Goal: Task Accomplishment & Management: Use online tool/utility

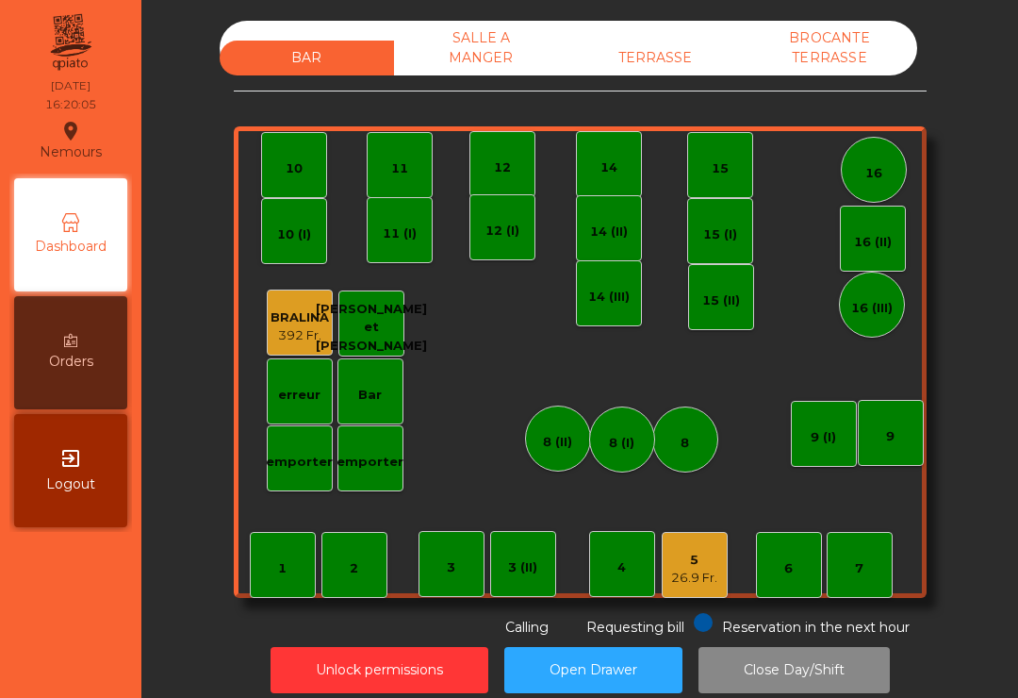
click at [667, 554] on div "5 26.9 Fr." at bounding box center [695, 565] width 66 height 66
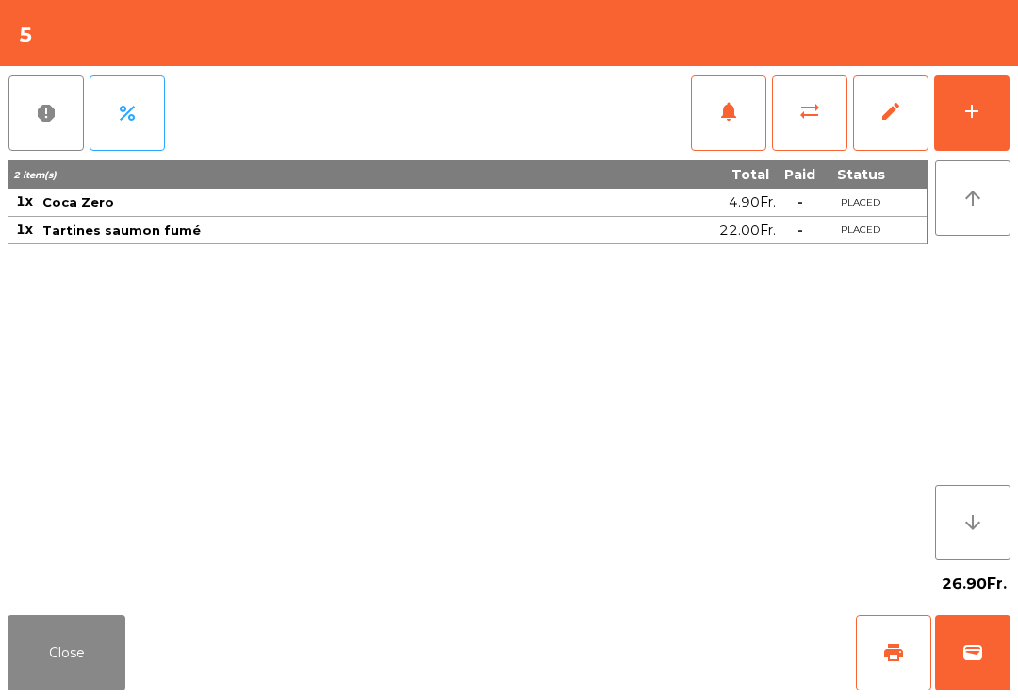
click at [1006, 134] on button "add" at bounding box center [971, 112] width 75 height 75
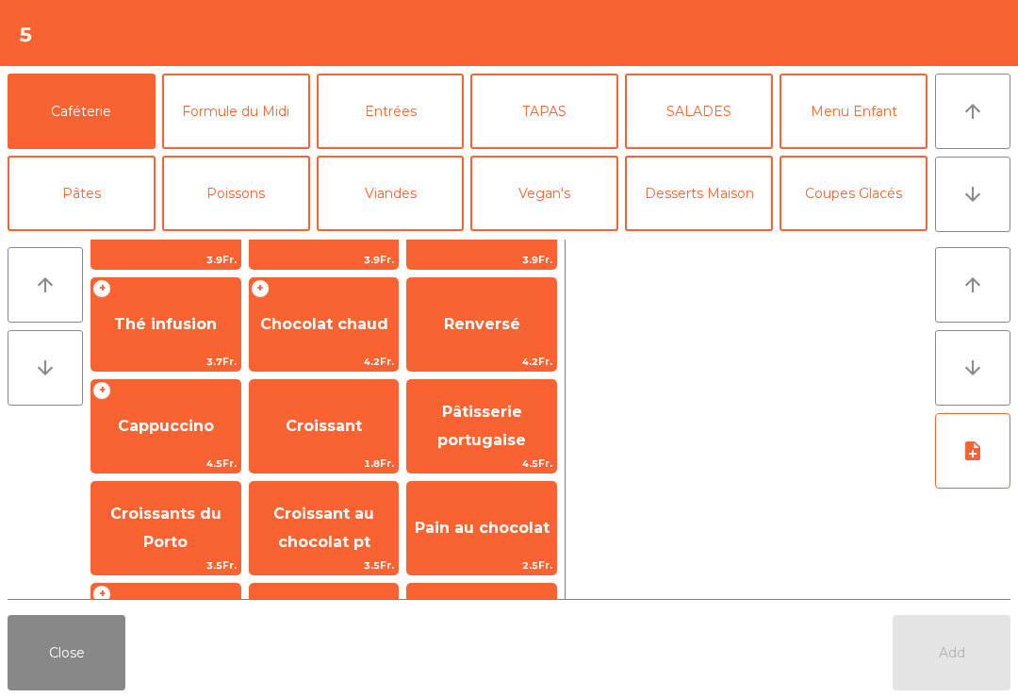
scroll to position [74, 0]
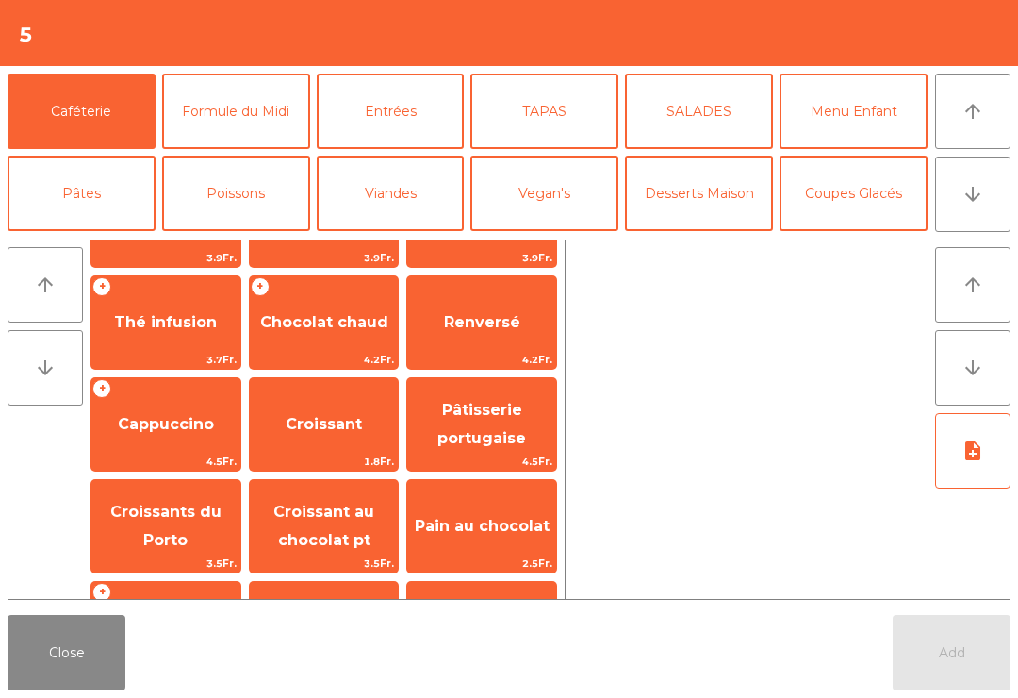
click at [508, 430] on span "Pâtisserie portugaise" at bounding box center [481, 424] width 89 height 46
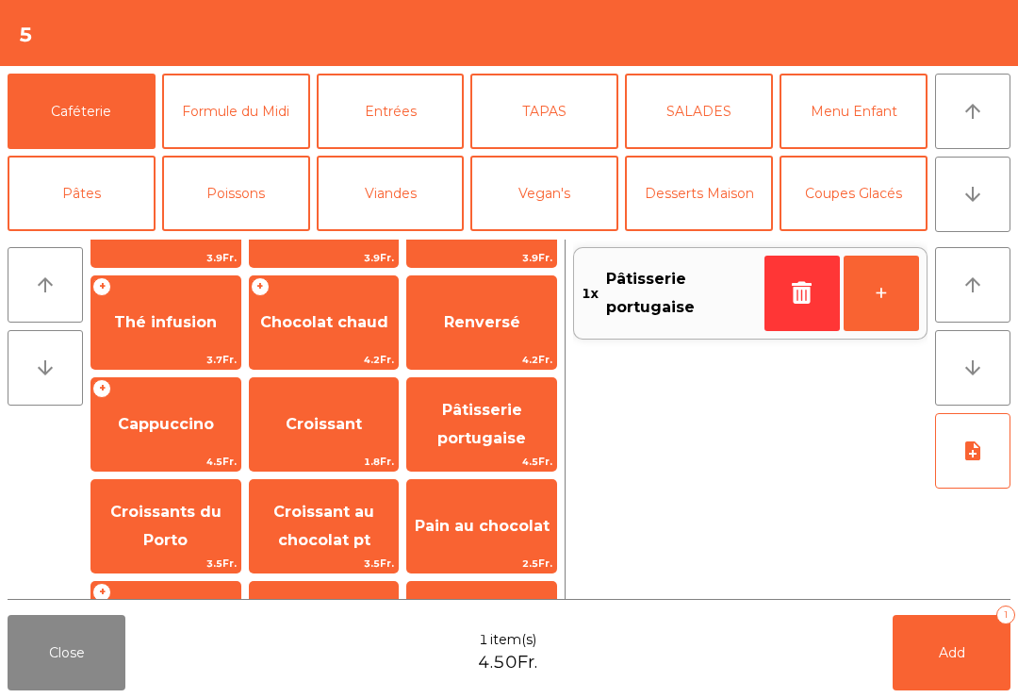
click at [495, 421] on span "Pâtisserie portugaise" at bounding box center [481, 425] width 149 height 80
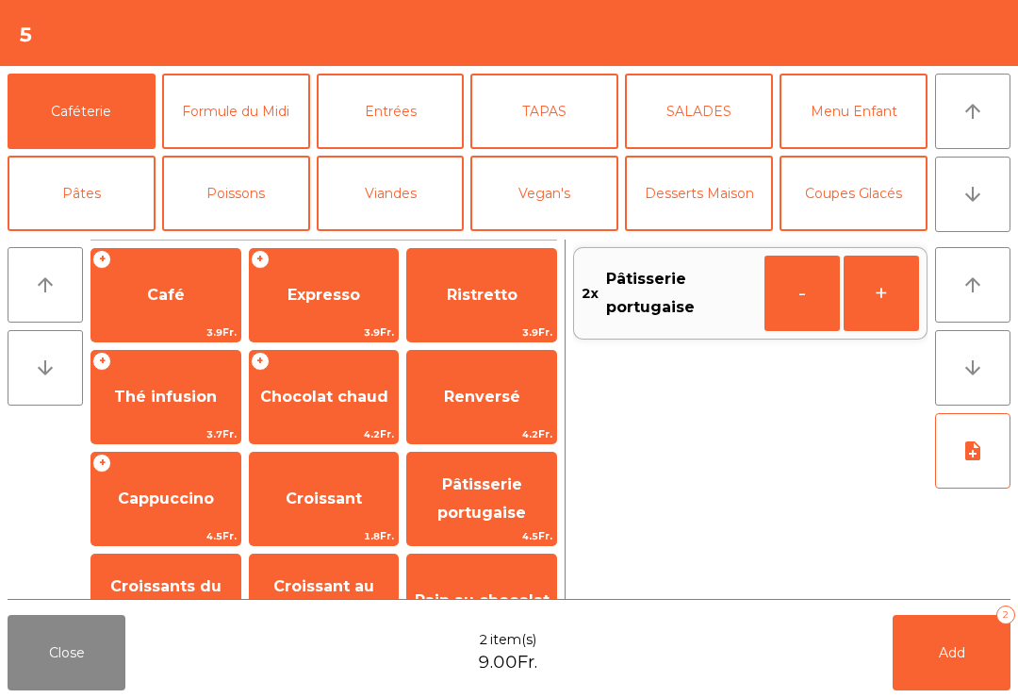
scroll to position [0, 0]
click at [136, 280] on span "Café" at bounding box center [165, 295] width 149 height 51
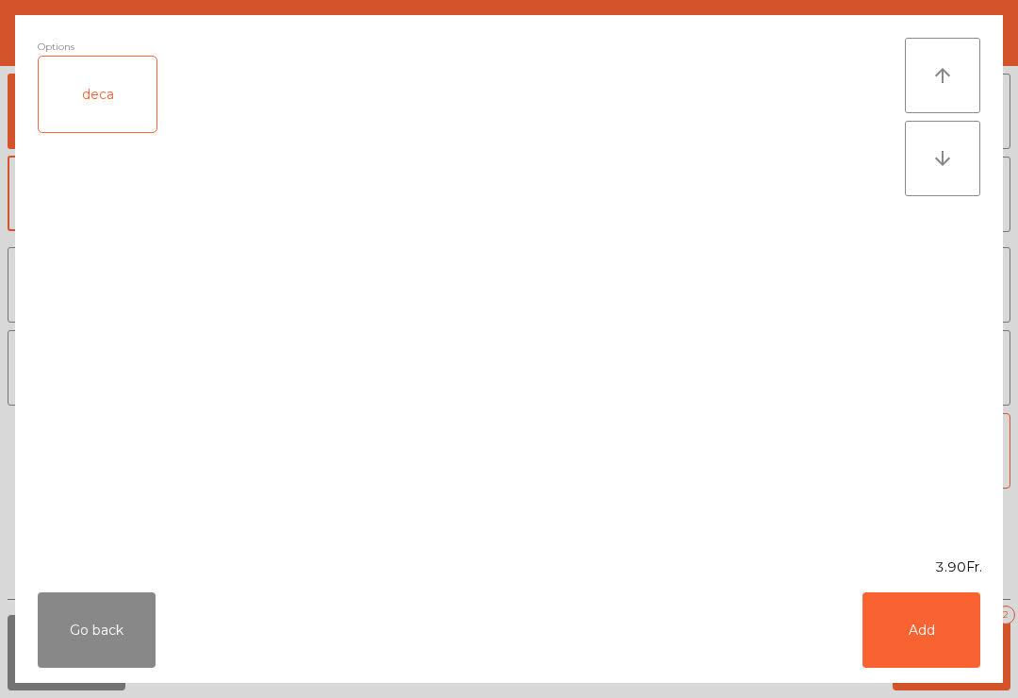
click at [948, 656] on button "Add" at bounding box center [922, 629] width 118 height 75
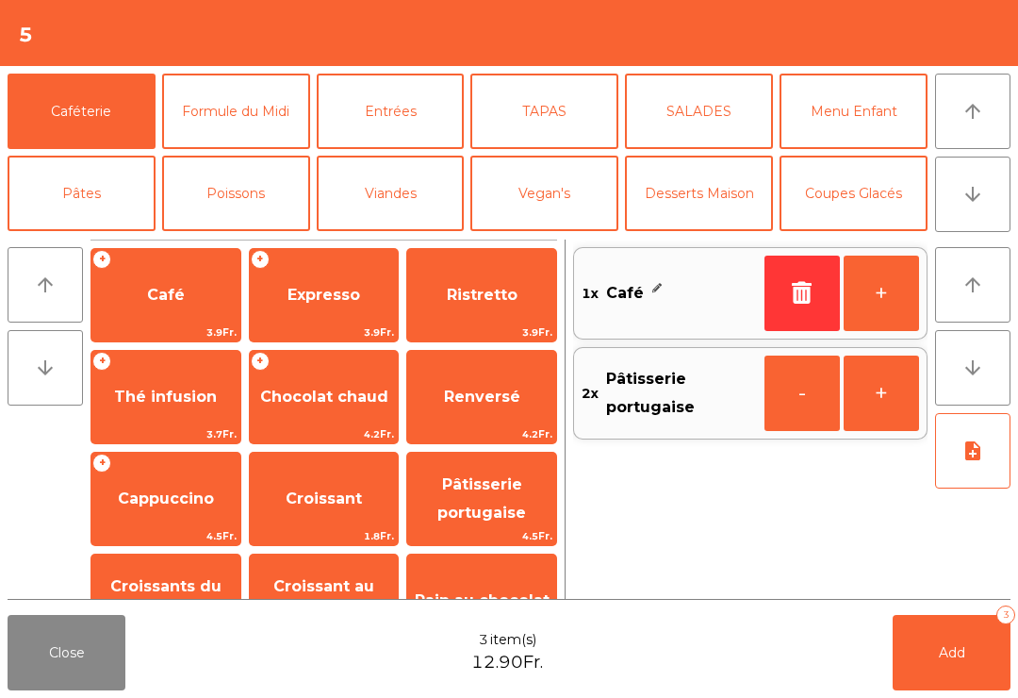
click at [947, 656] on span "Add" at bounding box center [952, 652] width 26 height 17
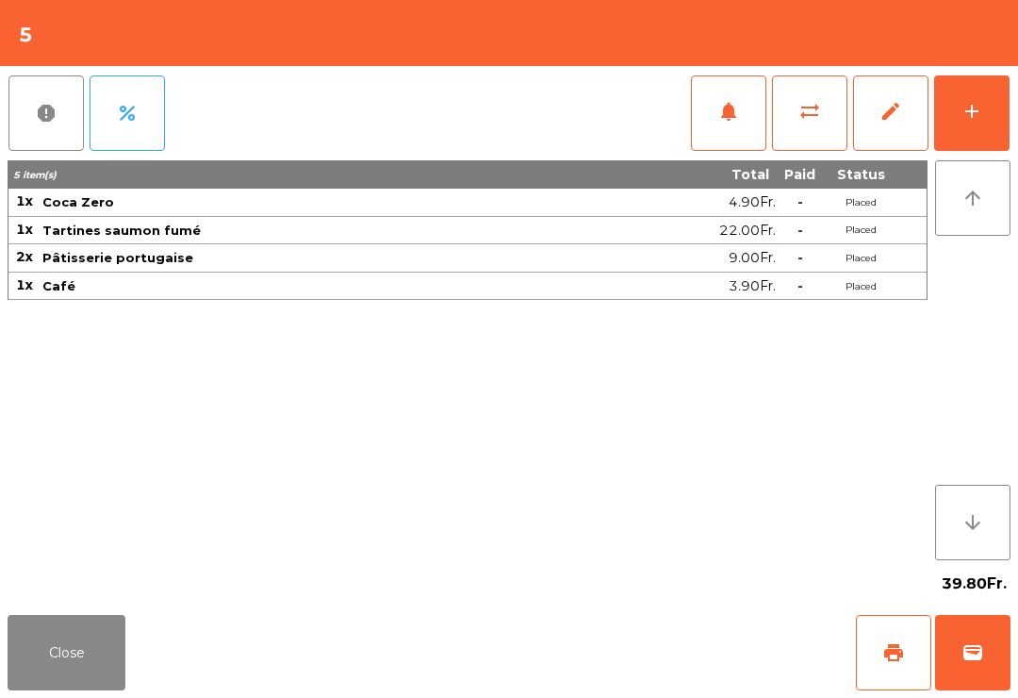
click at [898, 681] on button "print" at bounding box center [893, 652] width 75 height 75
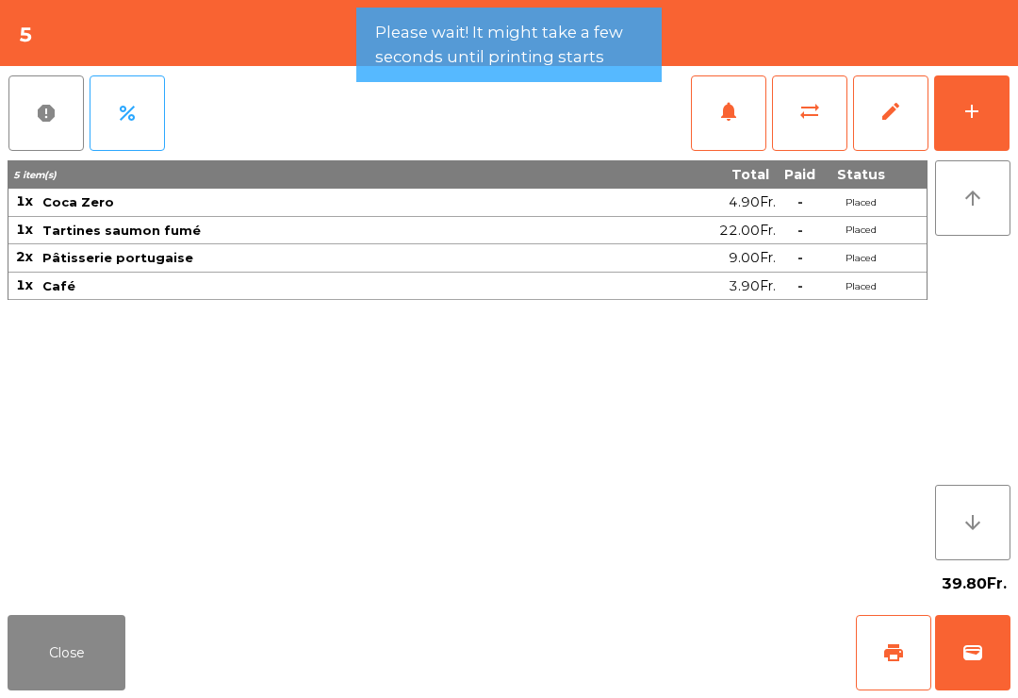
click at [124, 634] on button "Close" at bounding box center [67, 652] width 118 height 75
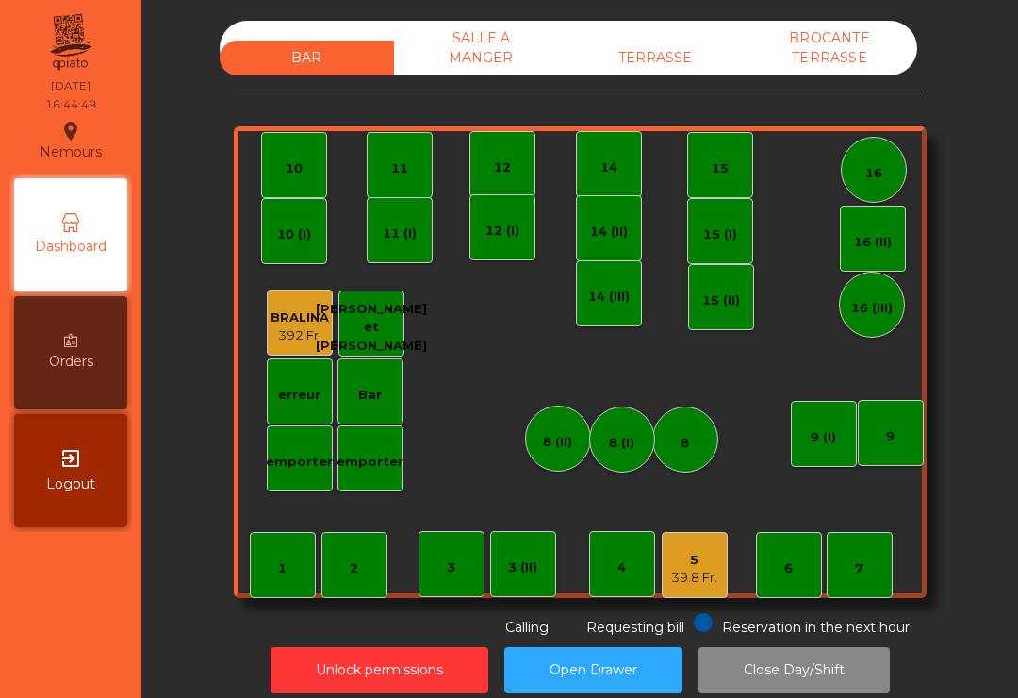
click at [677, 58] on div "TERRASSE" at bounding box center [656, 58] width 174 height 35
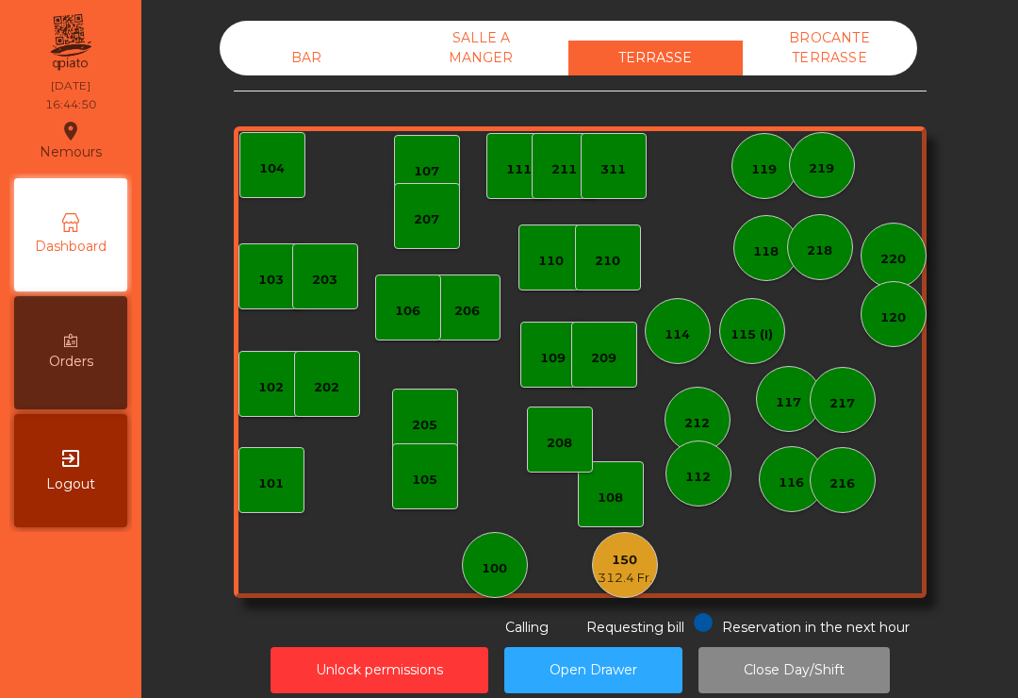
click at [629, 583] on div "312.4 Fr." at bounding box center [625, 578] width 55 height 19
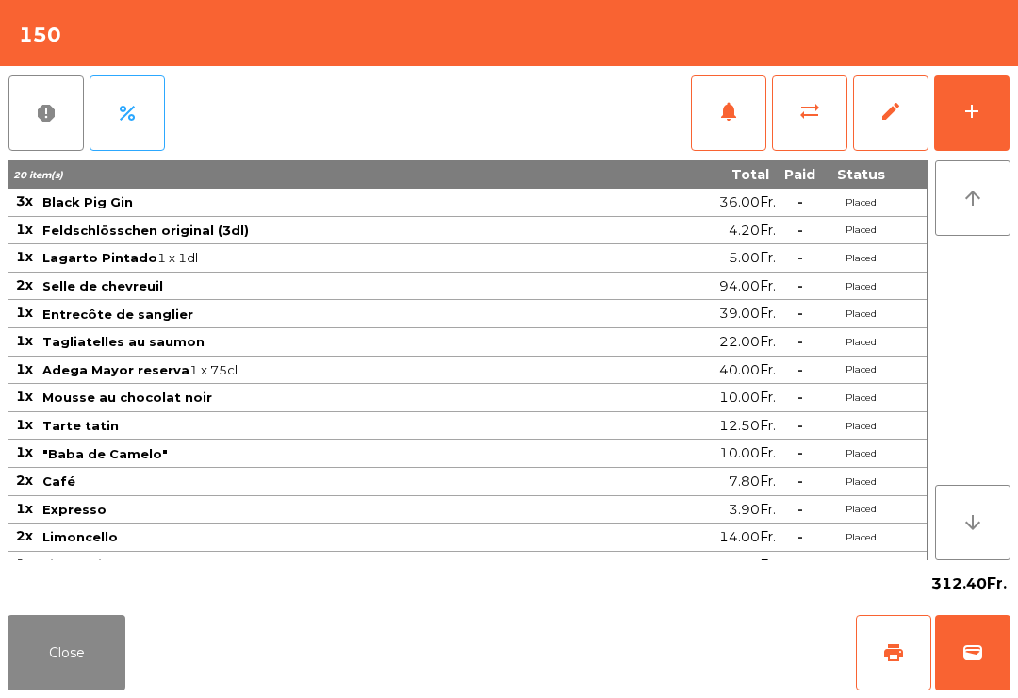
click at [979, 115] on div "add" at bounding box center [972, 111] width 23 height 23
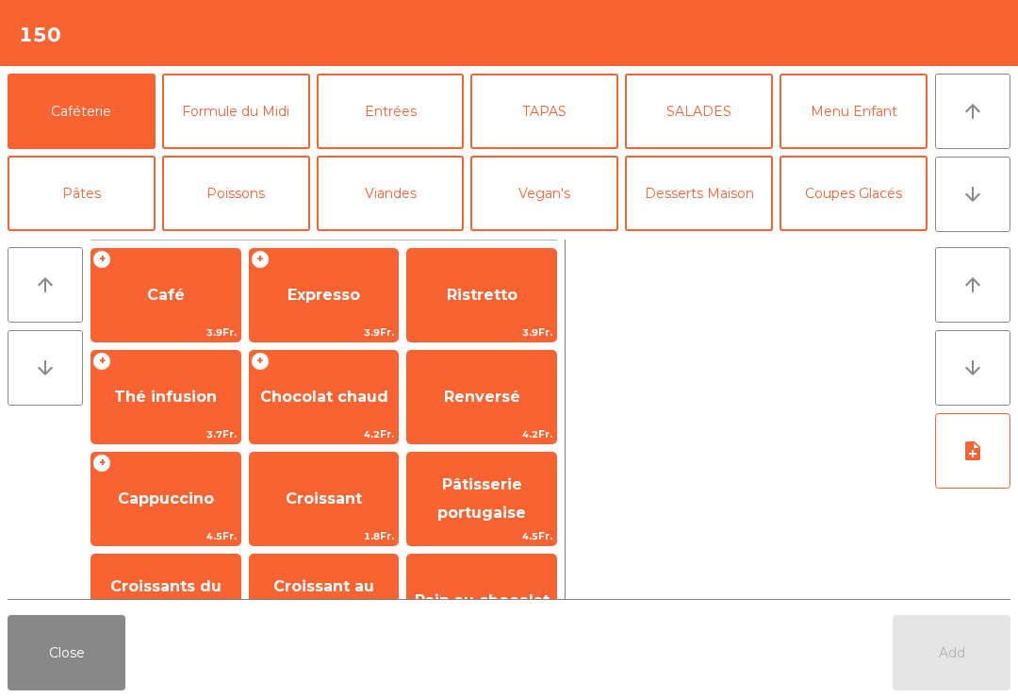
click at [970, 200] on icon "arrow_downward" at bounding box center [973, 194] width 23 height 23
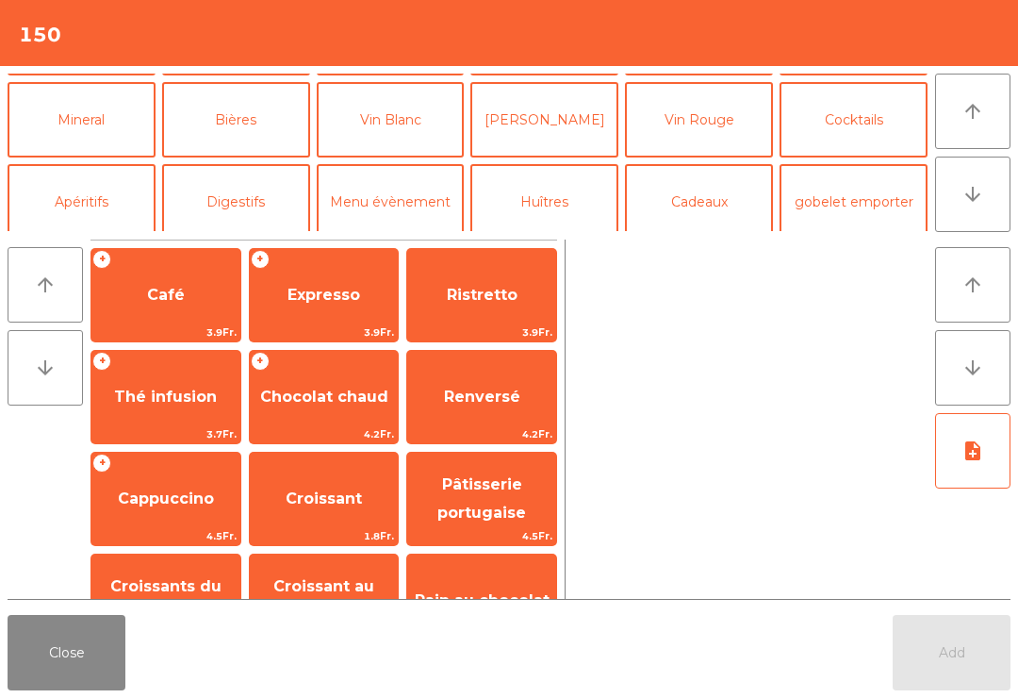
scroll to position [164, 0]
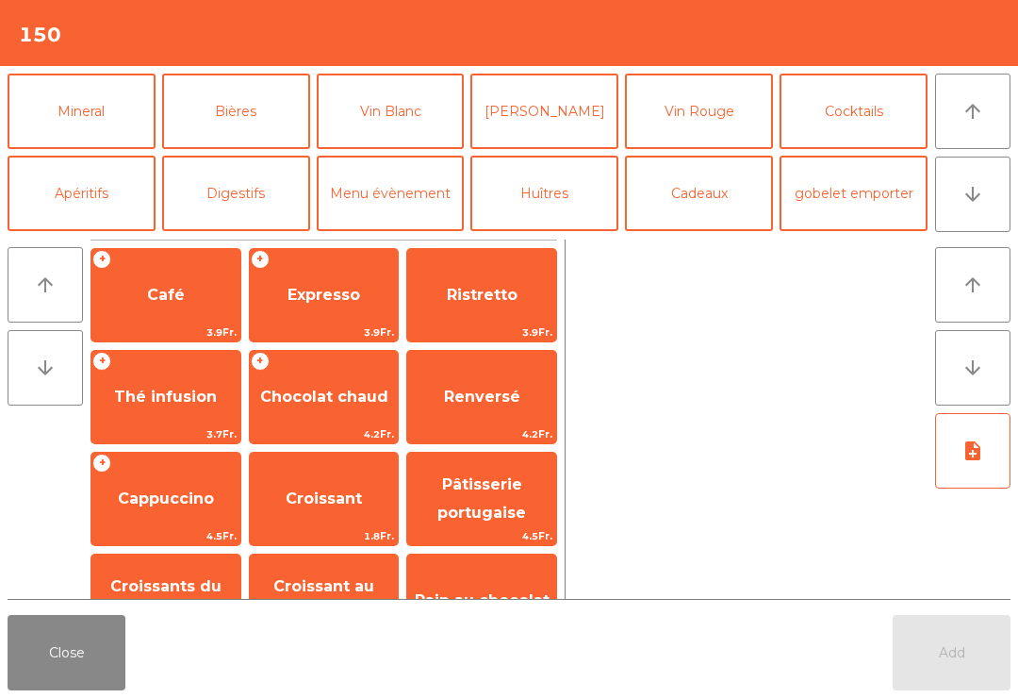
click at [236, 207] on button "Digestifs" at bounding box center [236, 193] width 148 height 75
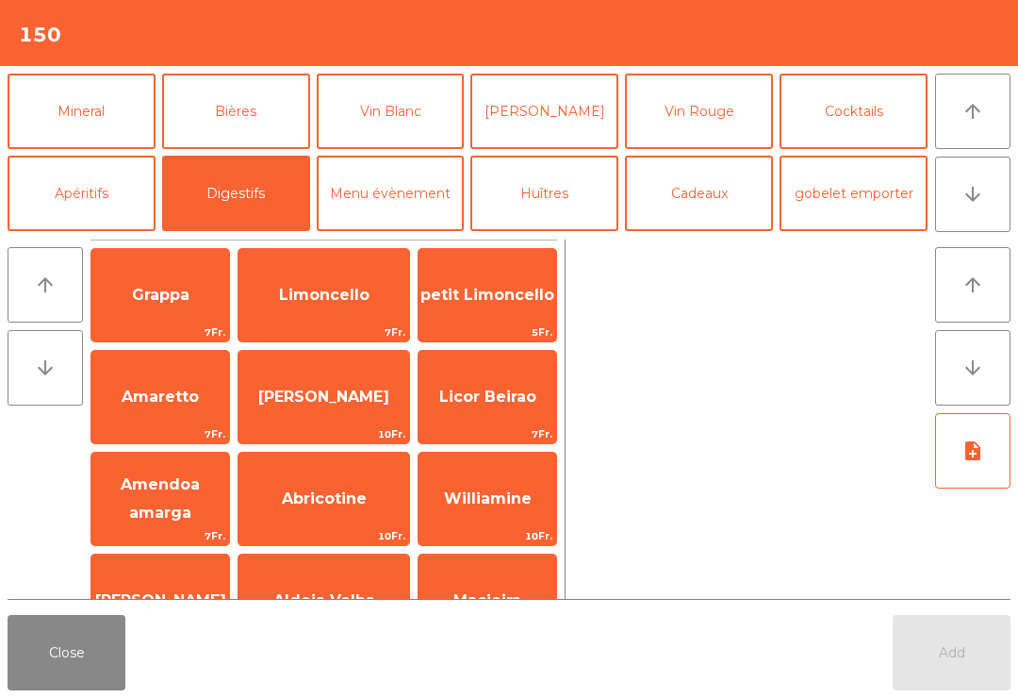
click at [336, 283] on span "Limoncello" at bounding box center [324, 295] width 171 height 51
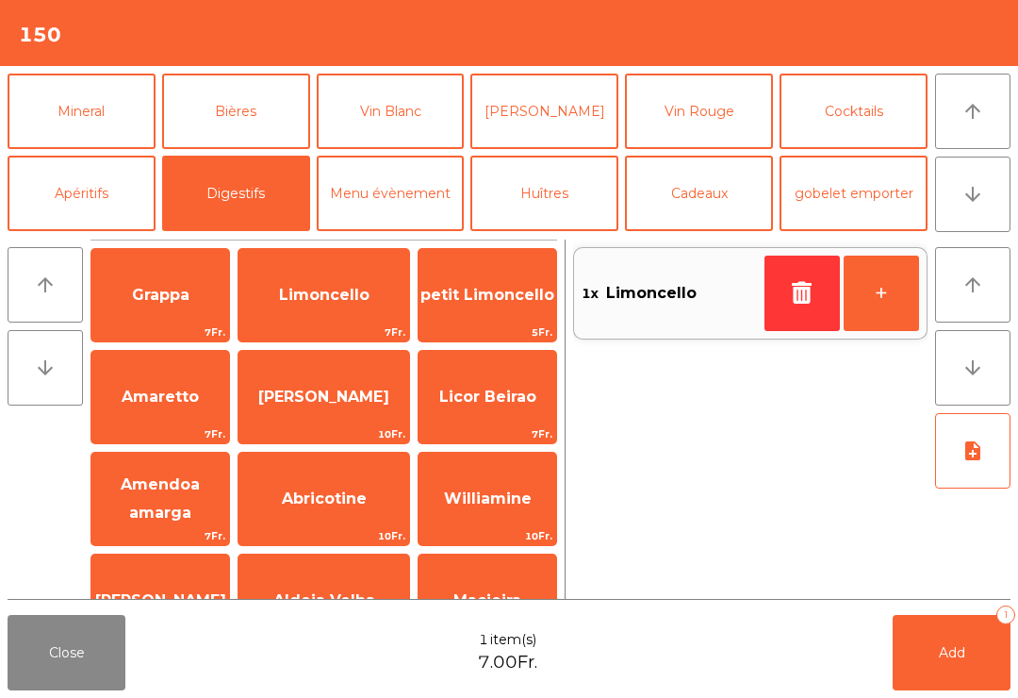
click at [334, 294] on span "Limoncello" at bounding box center [324, 295] width 91 height 18
click at [333, 294] on span "Limoncello" at bounding box center [324, 295] width 91 height 18
click at [211, 400] on span "Amaretto" at bounding box center [160, 396] width 138 height 51
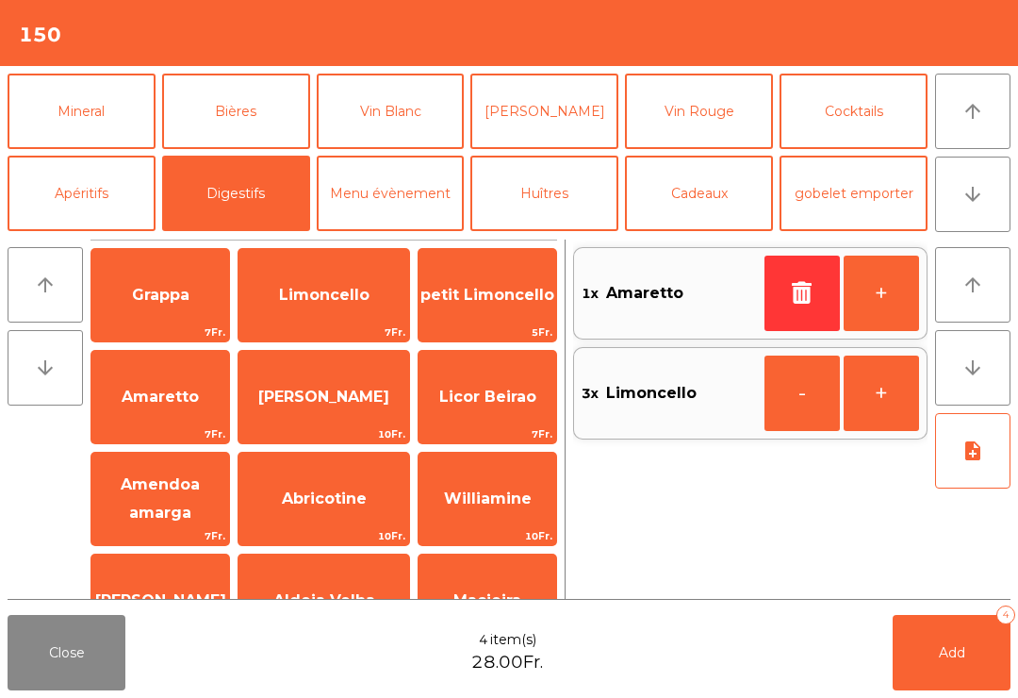
click at [963, 661] on button "Add 4" at bounding box center [952, 652] width 118 height 75
